Goal: Task Accomplishment & Management: Manage account settings

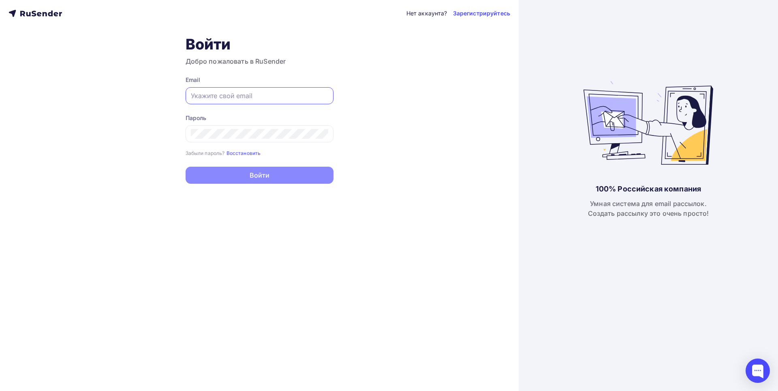
click at [245, 97] on input "text" at bounding box center [259, 96] width 137 height 10
paste input "[EMAIL_ADDRESS][DOMAIN_NAME]"
type input "[EMAIL_ADDRESS][DOMAIN_NAME]"
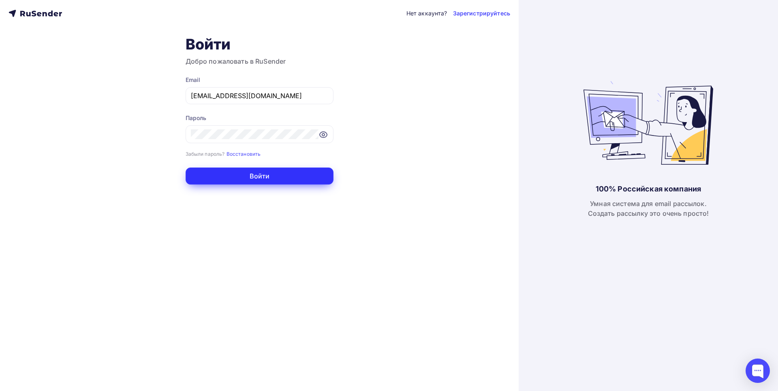
click at [249, 174] on button "Войти" at bounding box center [260, 175] width 148 height 17
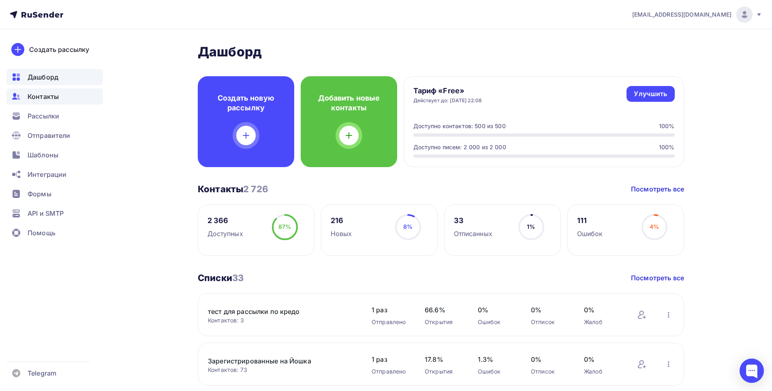
click at [39, 102] on div "Контакты" at bounding box center [54, 96] width 96 height 16
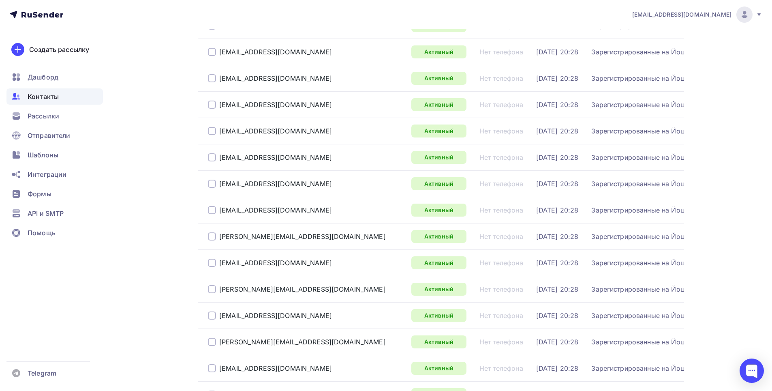
scroll to position [1162, 0]
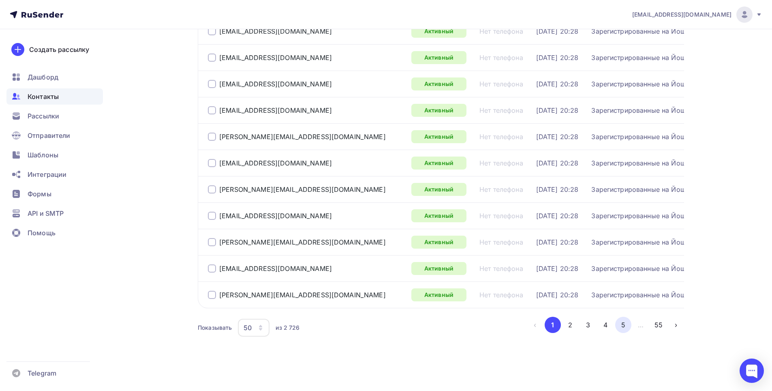
click at [617, 323] on button "5" at bounding box center [623, 325] width 16 height 16
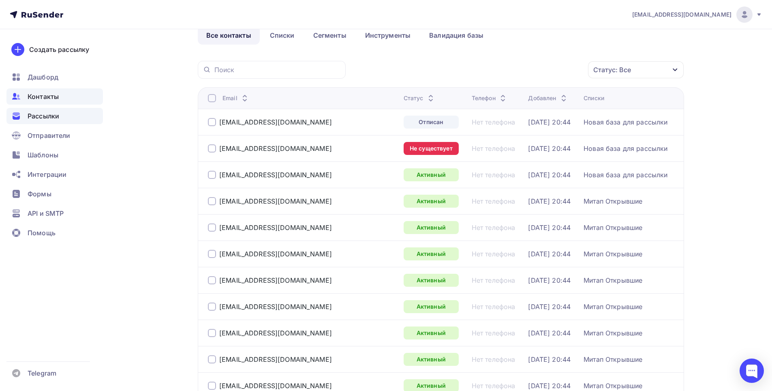
click at [39, 116] on span "Рассылки" at bounding box center [44, 116] width 32 height 10
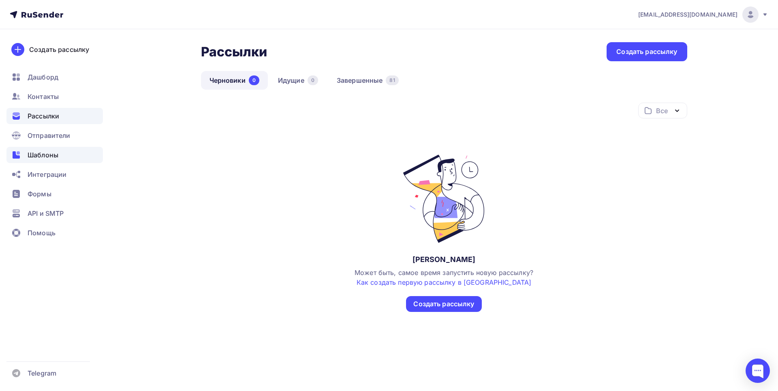
click at [38, 157] on span "Шаблоны" at bounding box center [43, 155] width 31 height 10
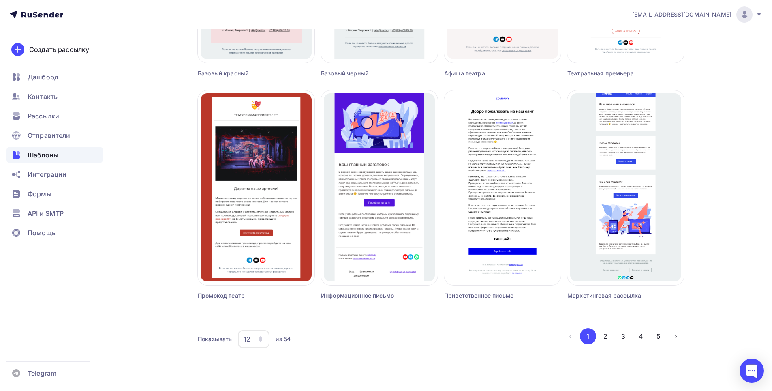
scroll to position [295, 0]
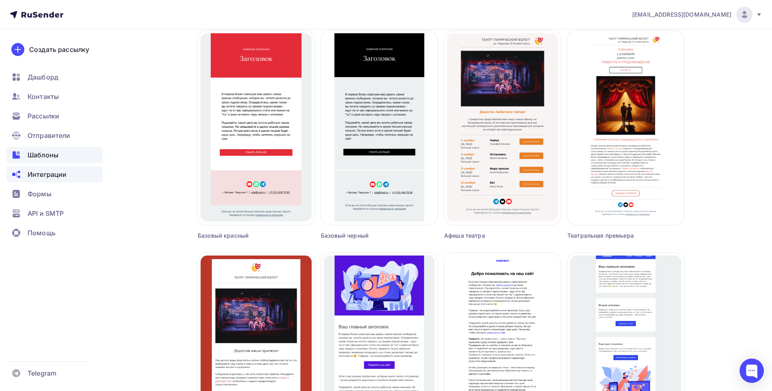
click at [62, 171] on span "Интеграции" at bounding box center [47, 174] width 39 height 10
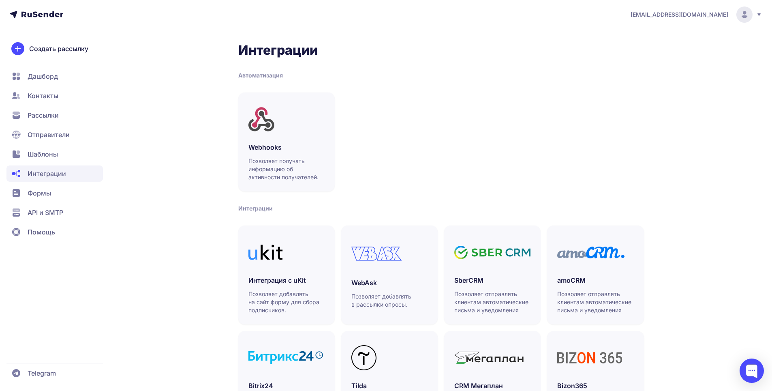
click at [39, 120] on span "Рассылки" at bounding box center [43, 115] width 31 height 10
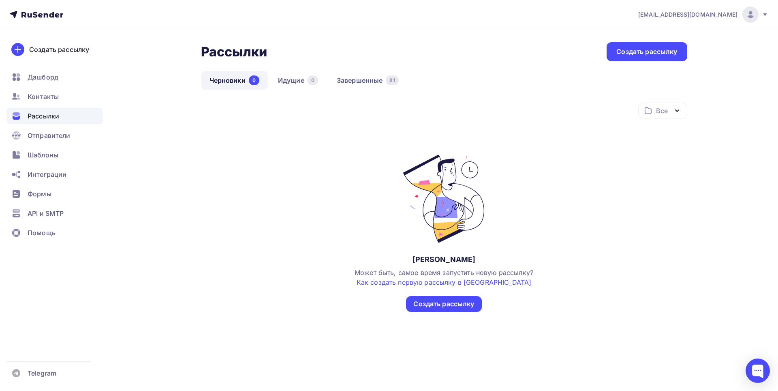
click at [678, 111] on icon "button" at bounding box center [677, 111] width 10 height 10
click at [717, 110] on div "Рассылки Рассылки Создать рассылку Черновики 0 Идущие 0 Завершенные 81 Черновик…" at bounding box center [389, 196] width 664 height 335
click at [360, 82] on link "Завершенные 81" at bounding box center [367, 80] width 79 height 19
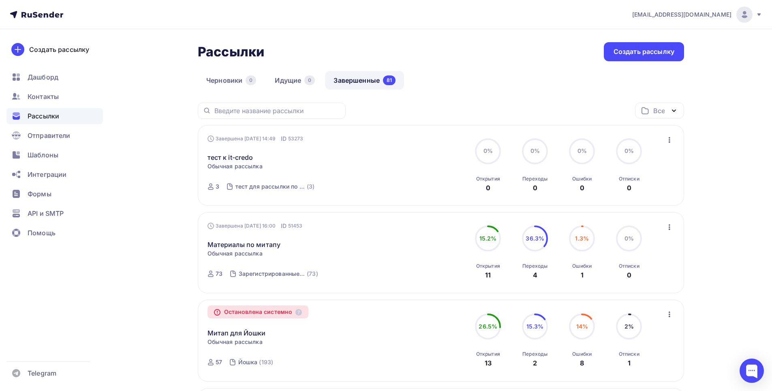
click at [758, 17] on icon at bounding box center [759, 14] width 6 height 6
click at [655, 46] on link "[DEMOGRAPHIC_DATA]" at bounding box center [689, 52] width 136 height 16
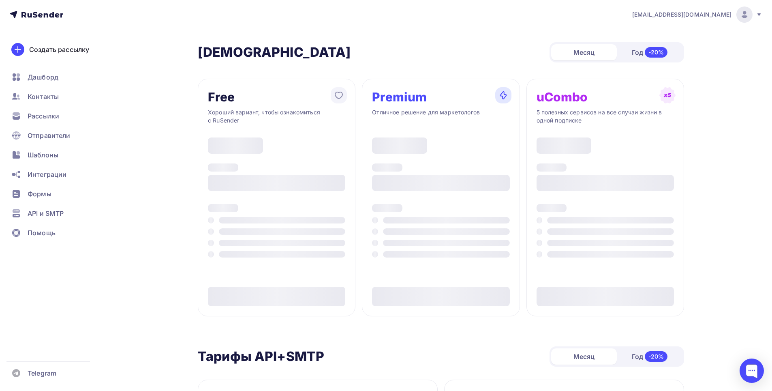
type input "500"
type input "100"
